Goal: Navigation & Orientation: Understand site structure

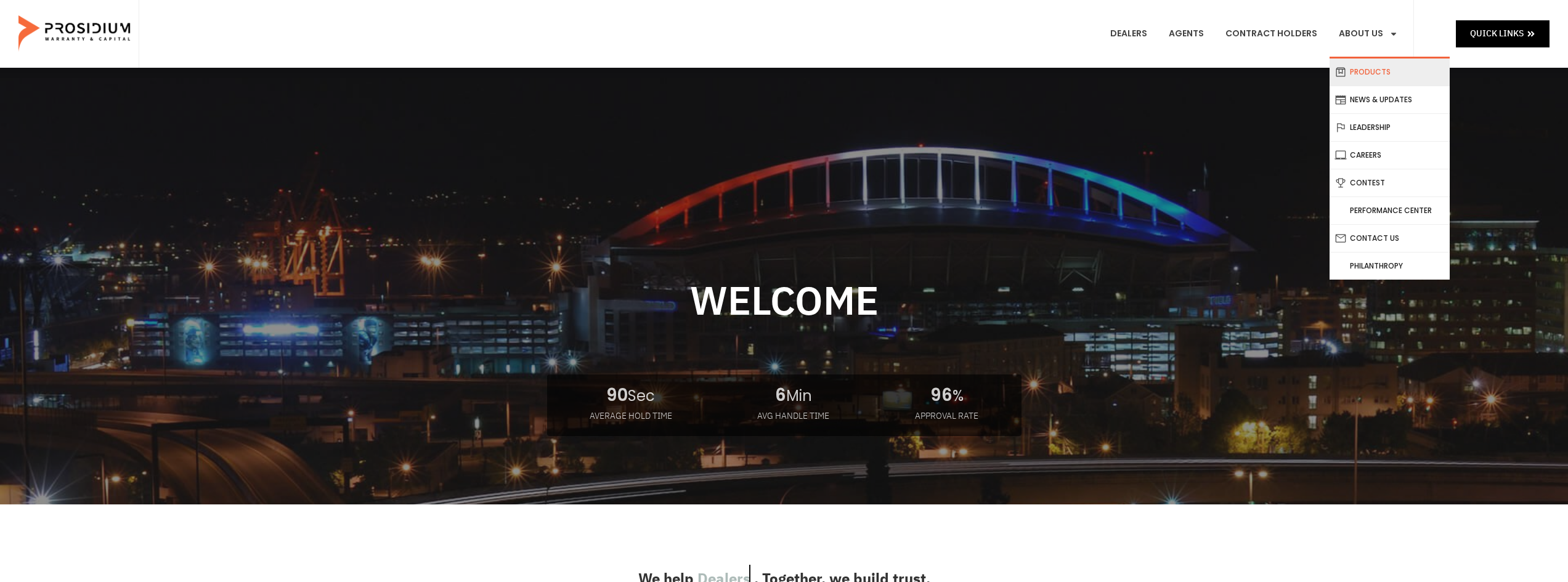
click at [1368, 73] on link "Products" at bounding box center [1390, 72] width 121 height 27
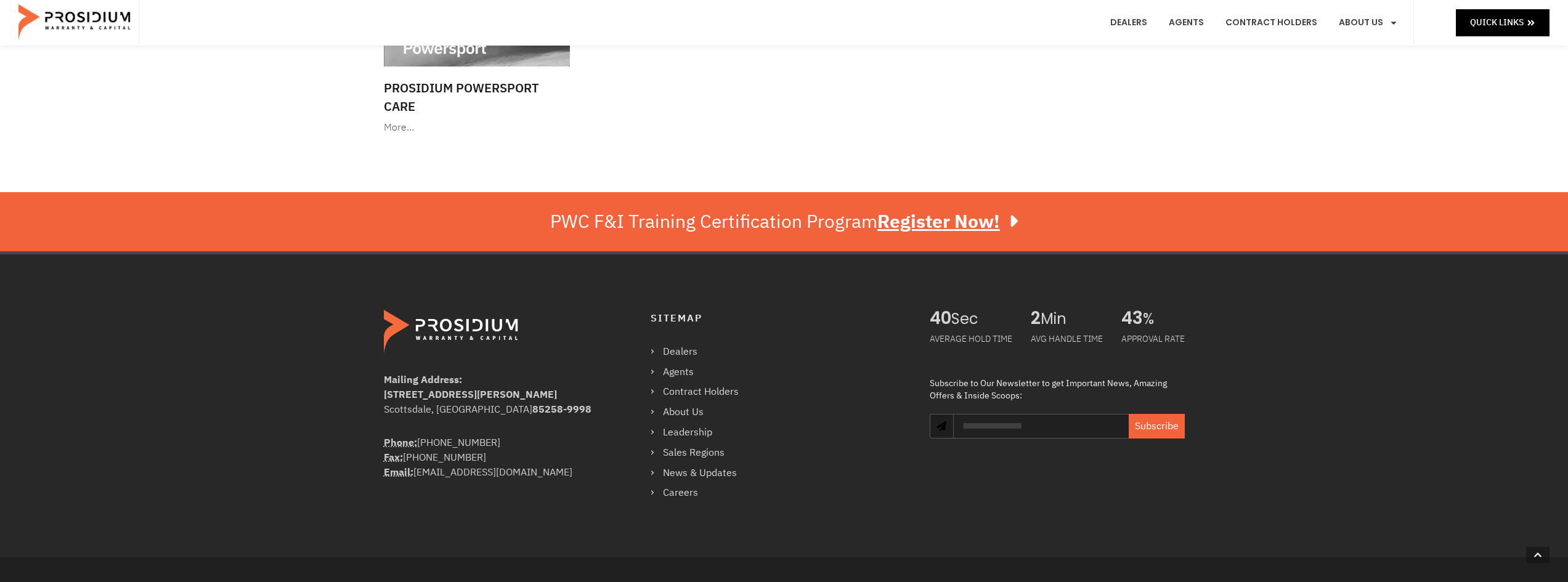
scroll to position [2094, 0]
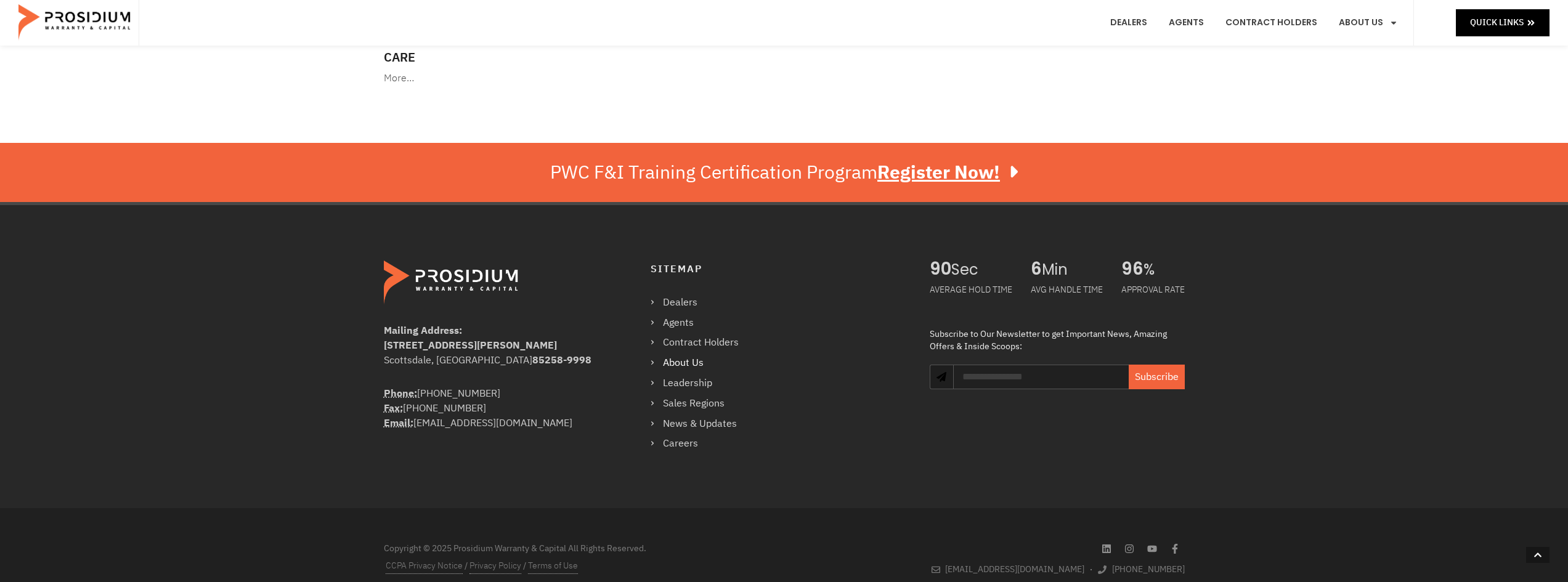
click at [658, 363] on link "About Us" at bounding box center [701, 363] width 101 height 18
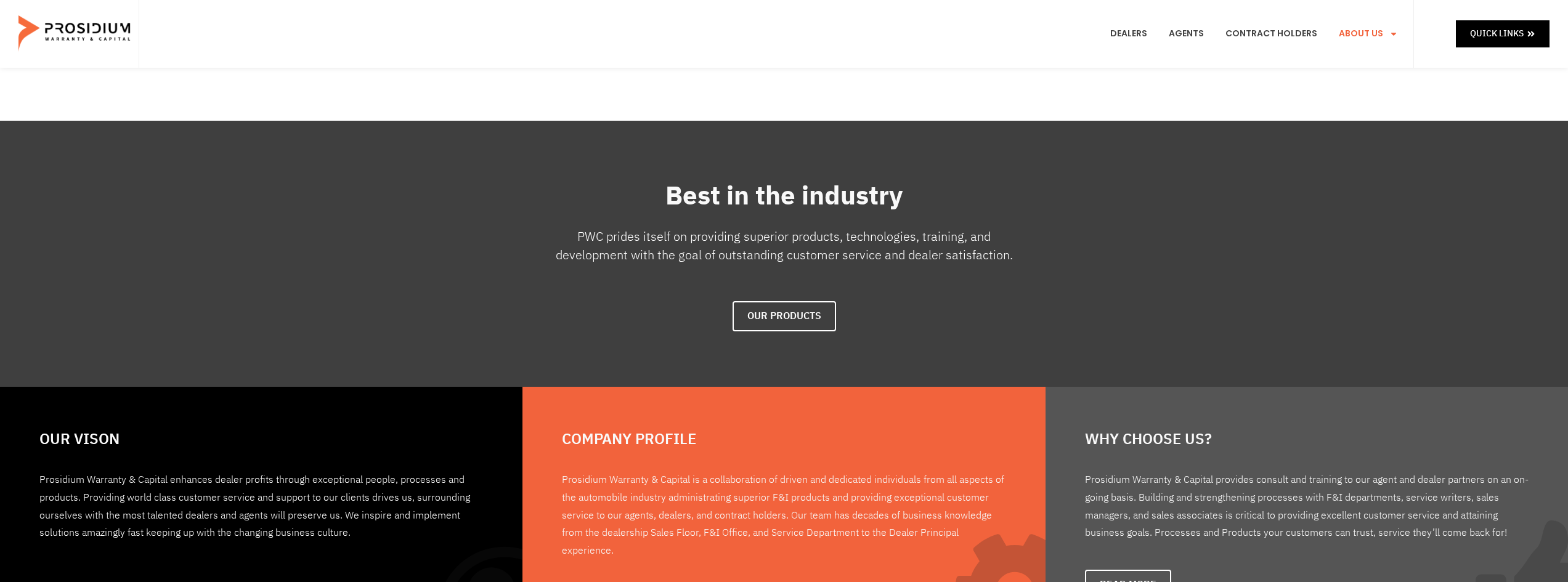
scroll to position [905, 0]
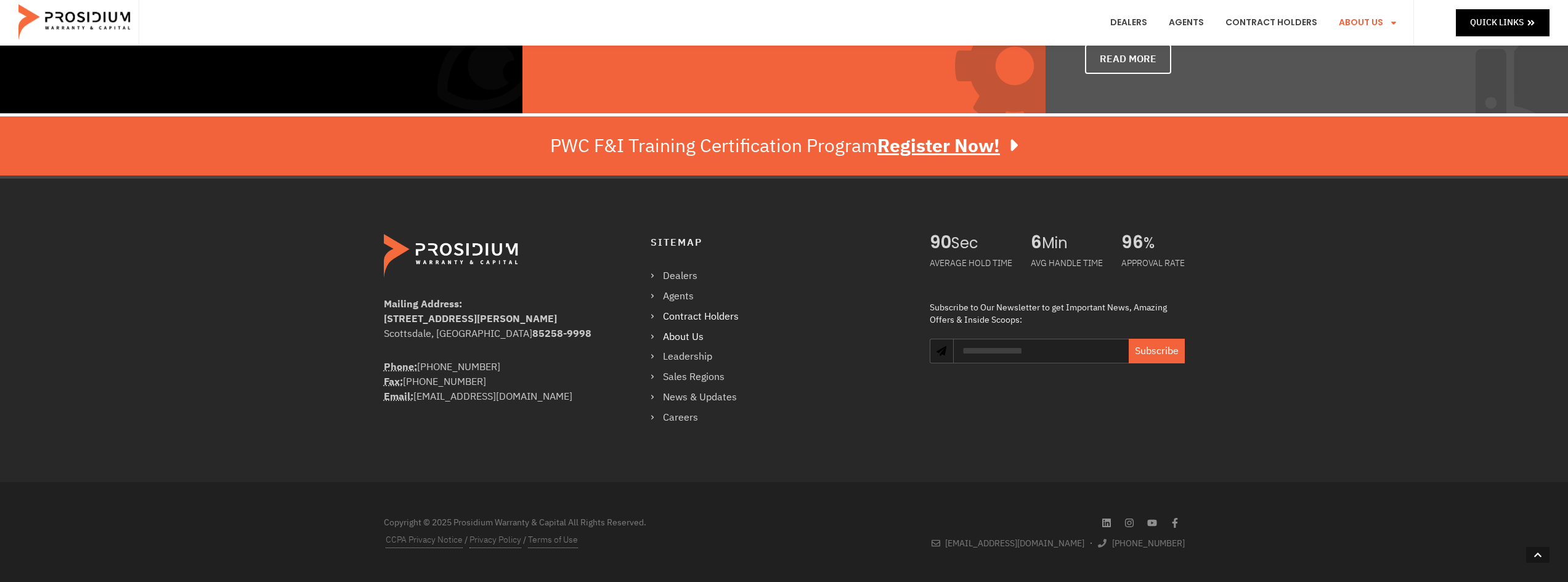
click at [658, 317] on link "Contract Holders" at bounding box center [701, 316] width 101 height 18
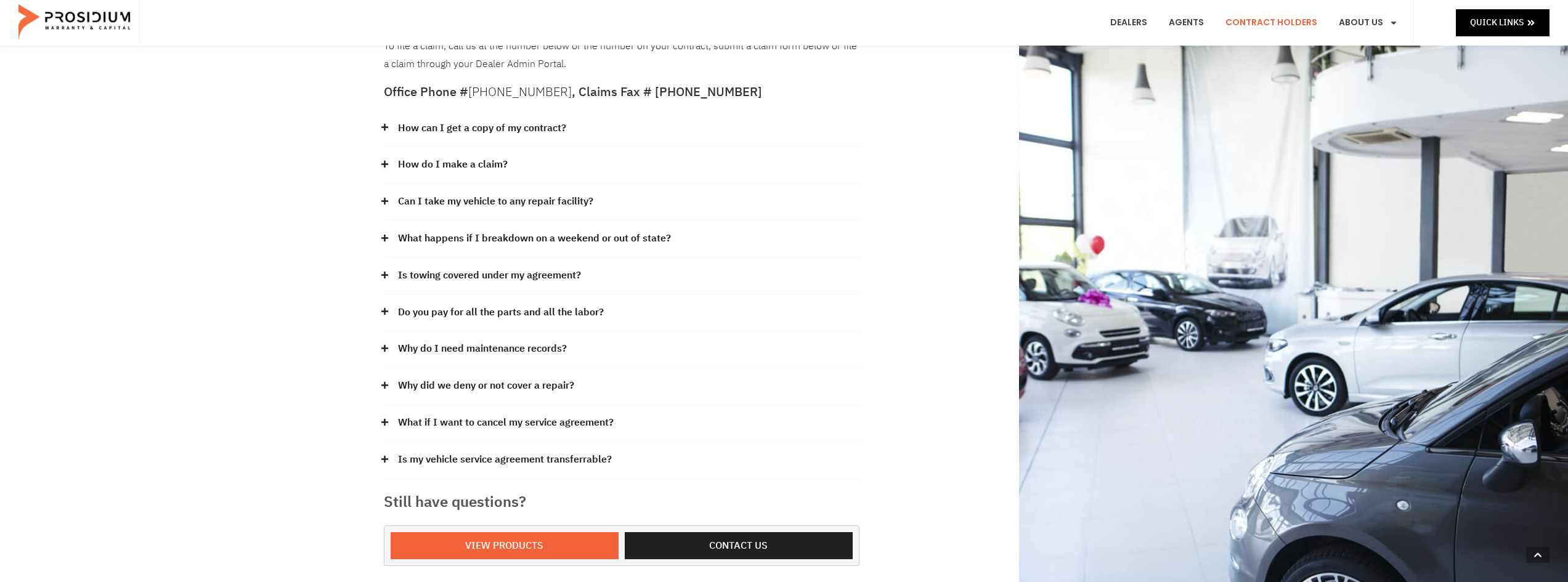
scroll to position [247, 0]
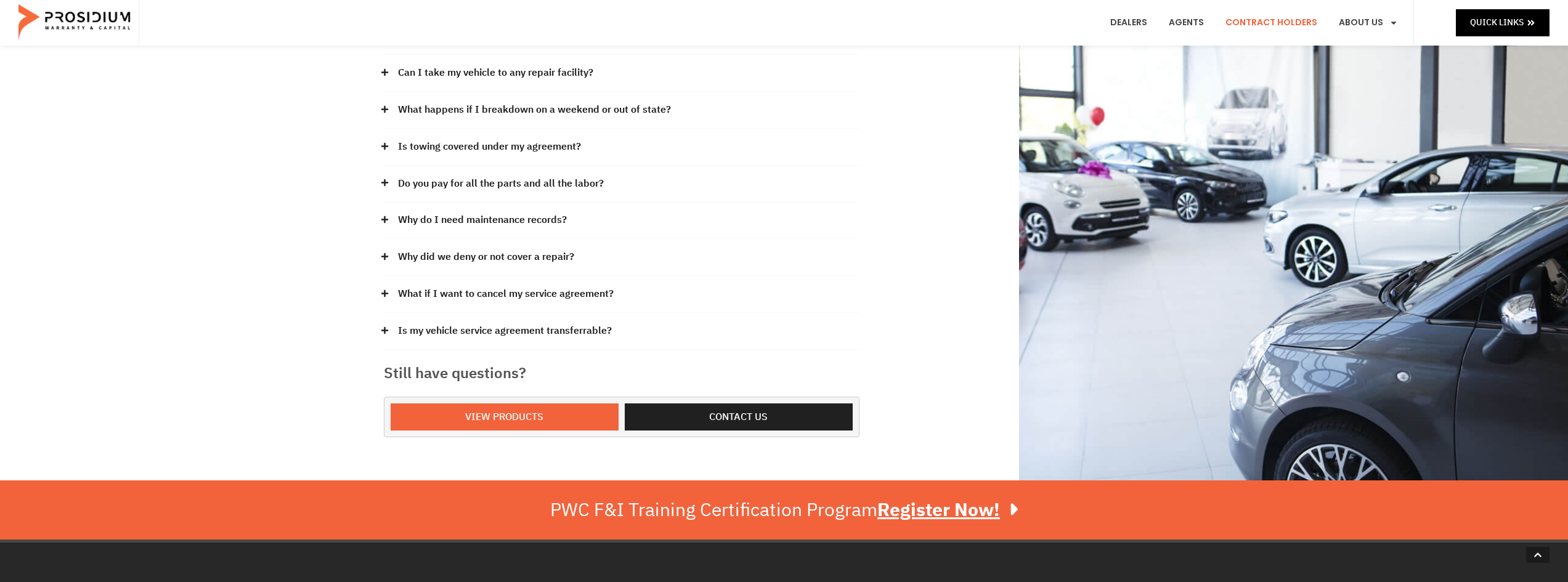
click at [377, 181] on div "Our claims office is in the beautiful Pacific Northwest. Our hours of office op…" at bounding box center [784, 151] width 1568 height 659
click at [382, 181] on icon at bounding box center [384, 183] width 8 height 8
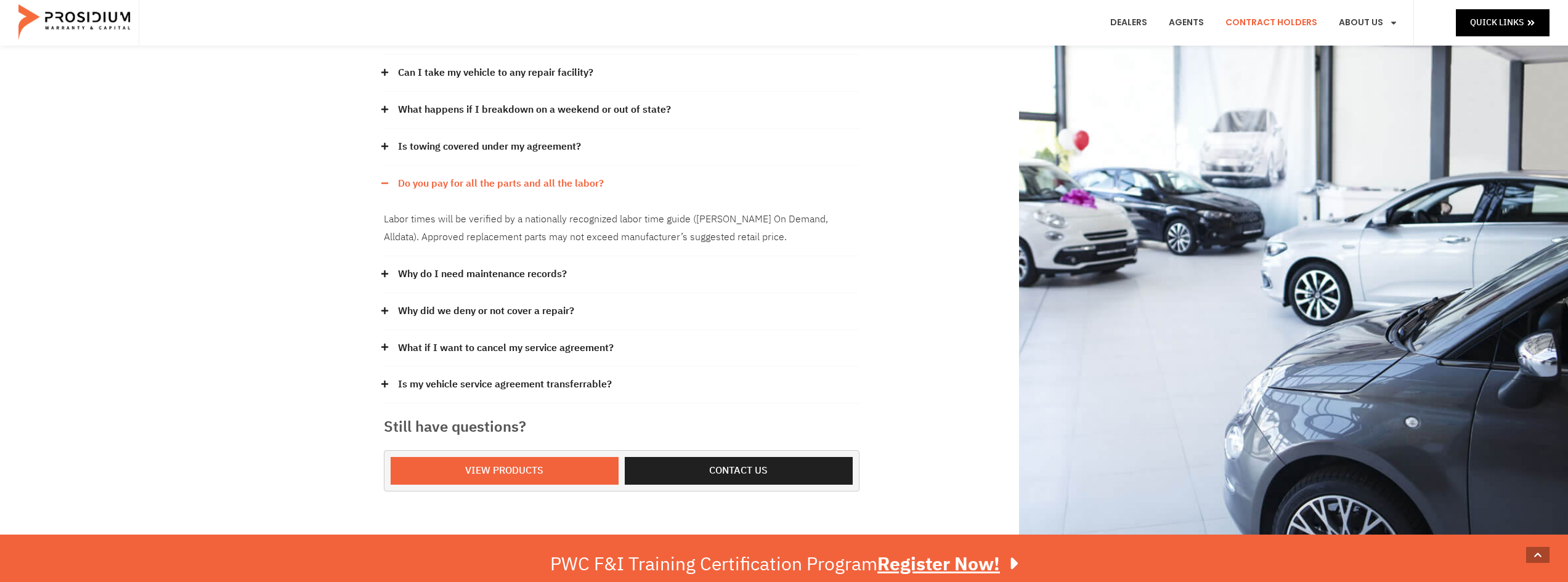
click at [390, 181] on span at bounding box center [387, 183] width 8 height 8
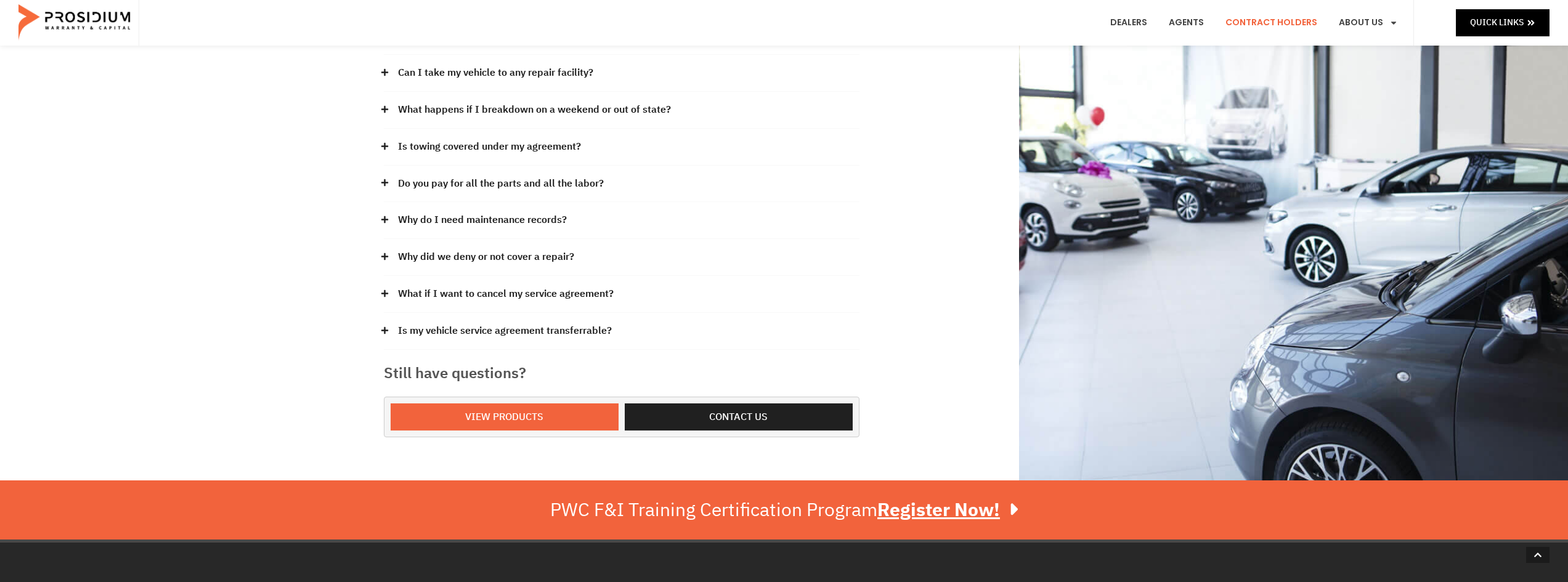
click at [381, 218] on icon at bounding box center [384, 219] width 8 height 8
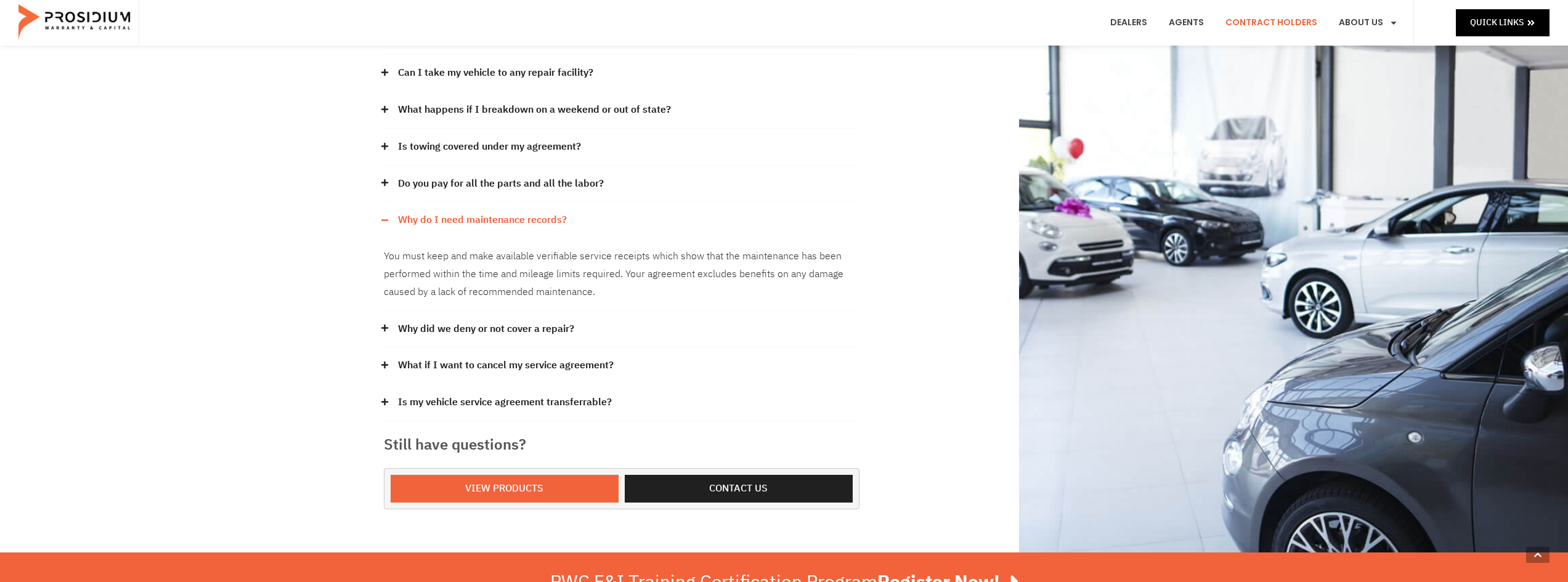
click at [381, 218] on icon at bounding box center [384, 220] width 8 height 8
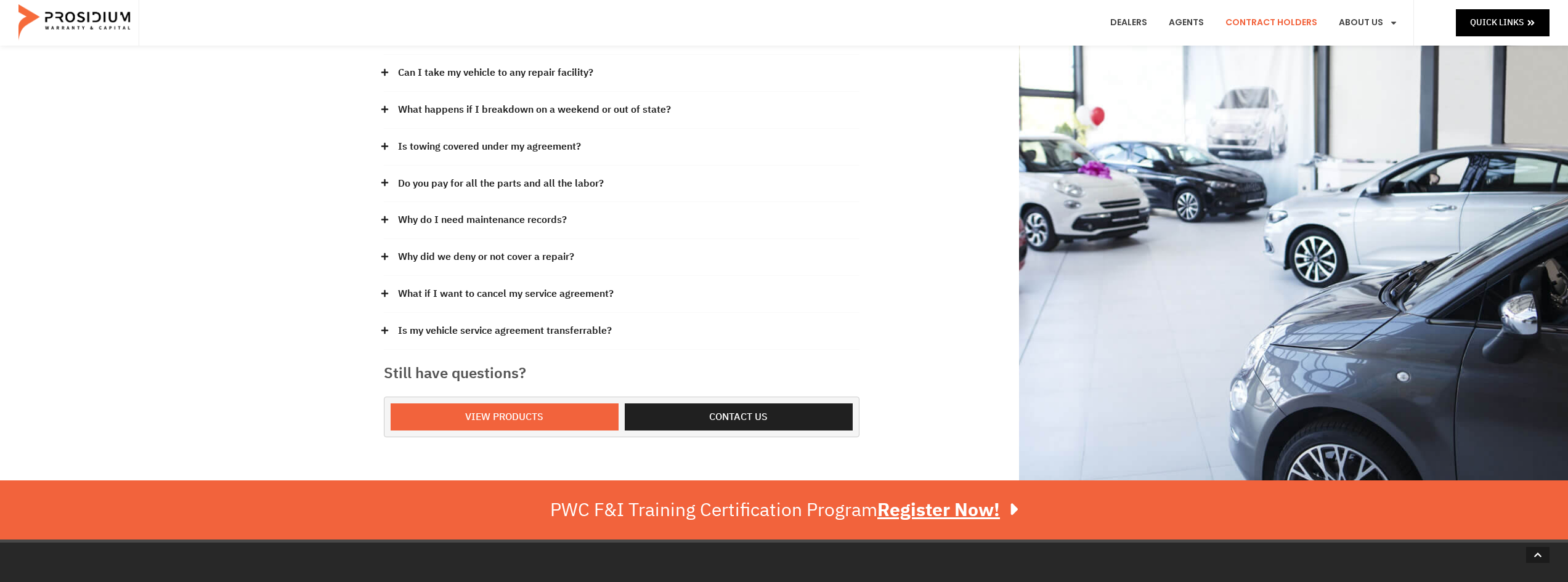
click at [388, 254] on icon at bounding box center [384, 256] width 8 height 8
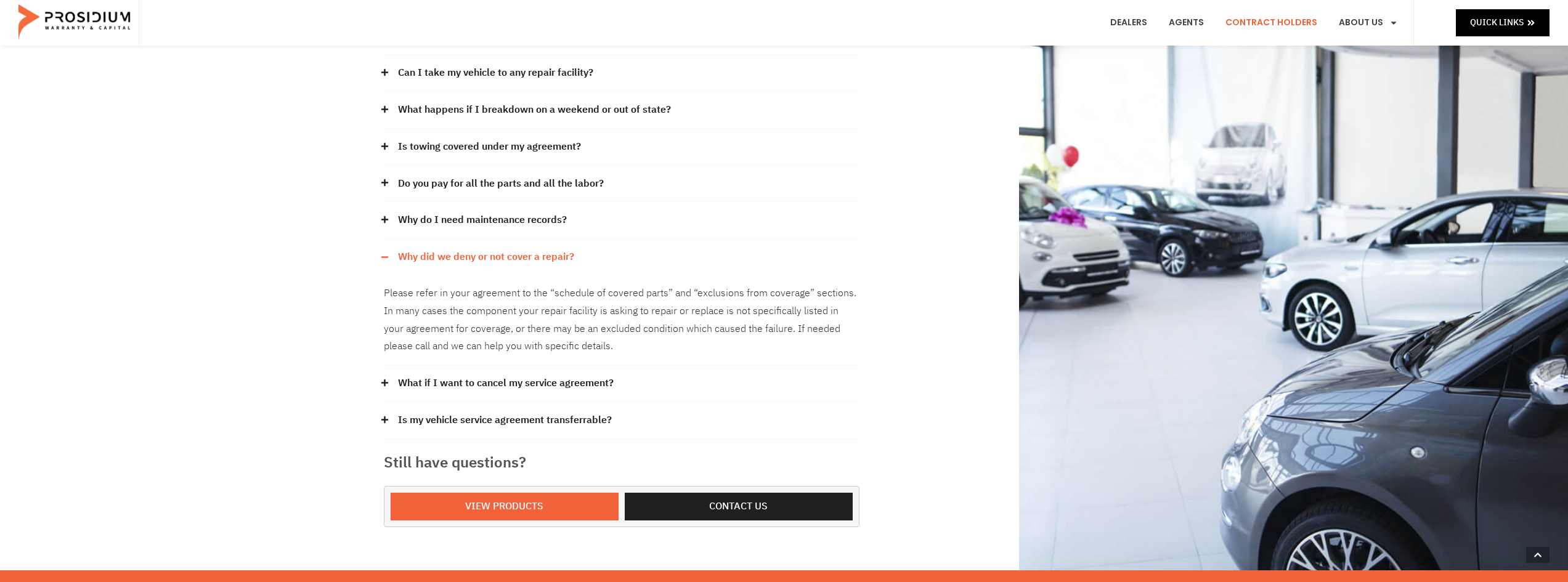
click at [388, 254] on icon at bounding box center [384, 257] width 8 height 8
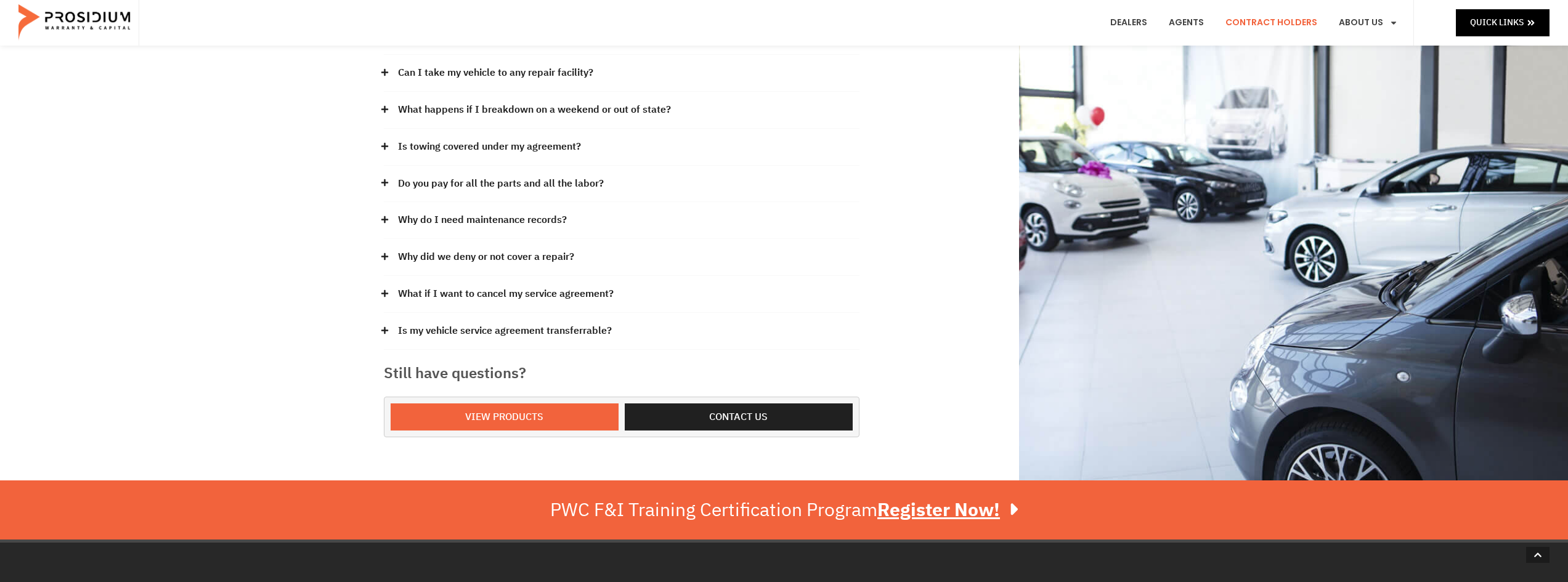
click at [384, 295] on icon at bounding box center [384, 293] width 7 height 7
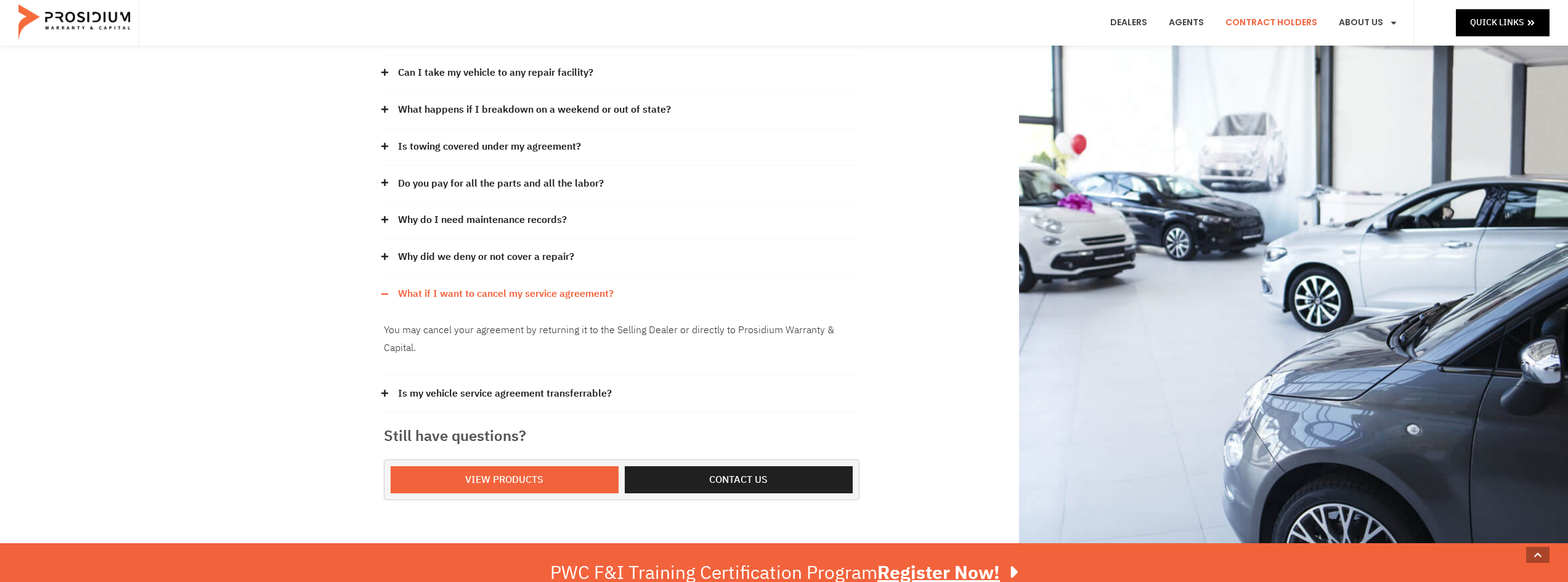
click at [384, 295] on icon at bounding box center [384, 294] width 8 height 8
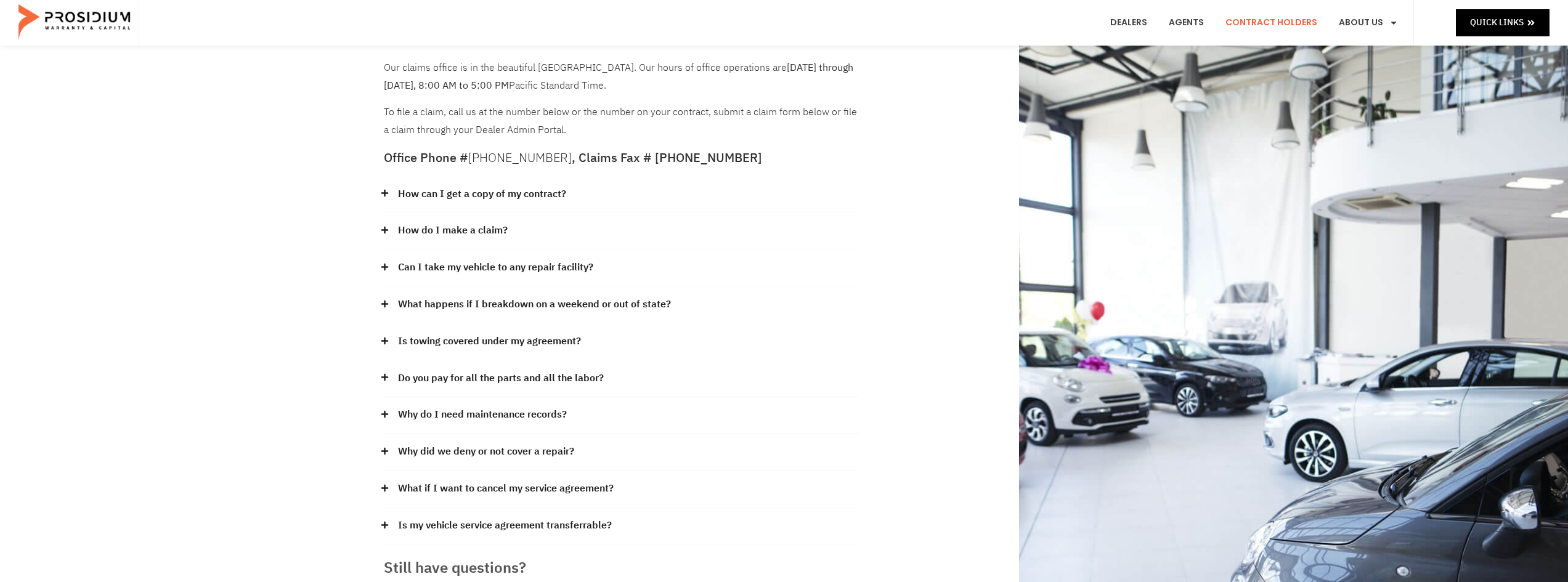
scroll to position [0, 0]
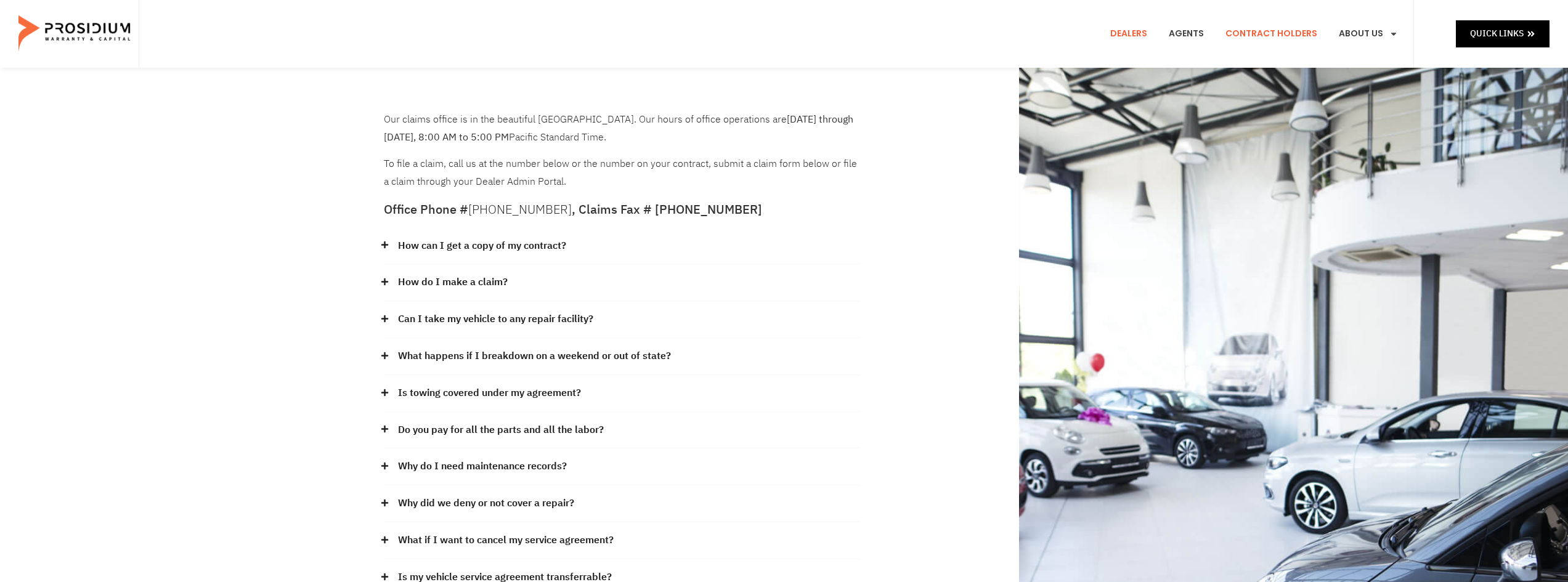
click at [1130, 34] on link "Dealers" at bounding box center [1129, 34] width 56 height 45
